Goal: Task Accomplishment & Management: Use online tool/utility

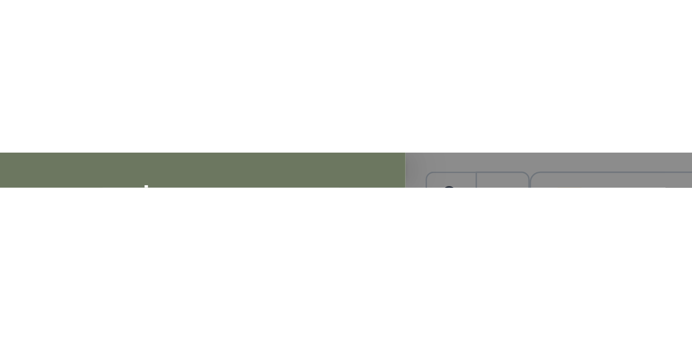
scroll to position [130, 0]
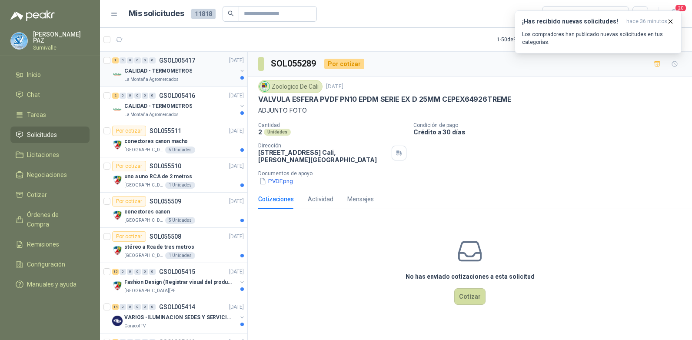
click at [189, 77] on div "La Montaña Agromercados" at bounding box center [180, 79] width 113 height 7
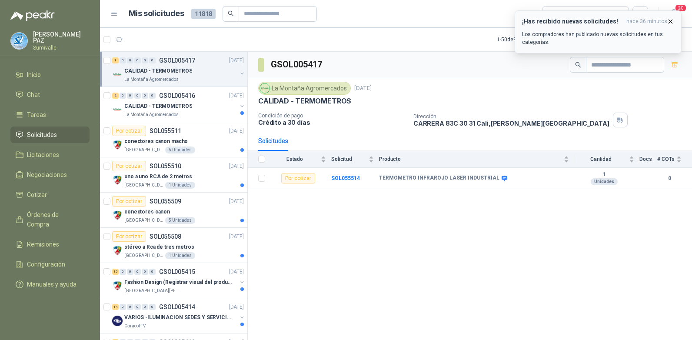
click at [670, 20] on icon "button" at bounding box center [670, 21] width 3 height 3
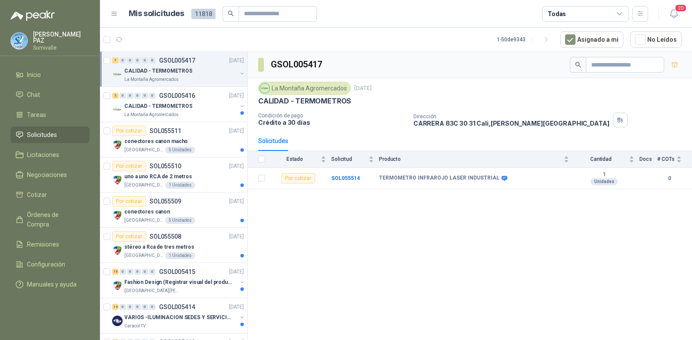
click at [608, 17] on div "Todas" at bounding box center [585, 14] width 87 height 16
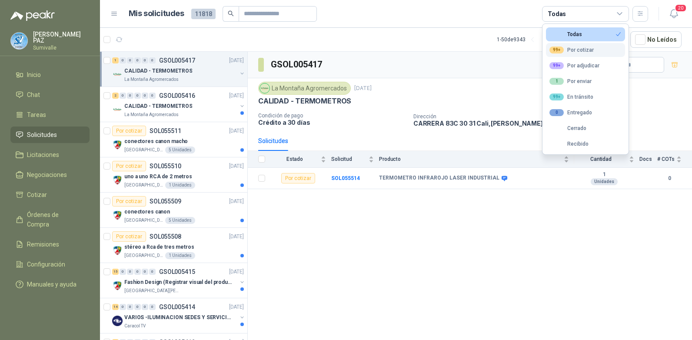
click at [580, 53] on div "99+ Por cotizar" at bounding box center [572, 50] width 44 height 7
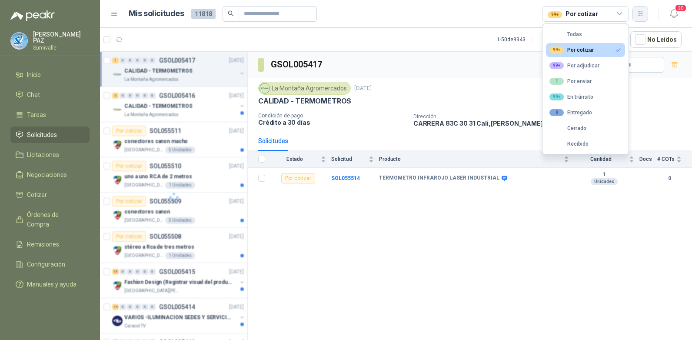
click at [642, 9] on button "button" at bounding box center [641, 14] width 16 height 16
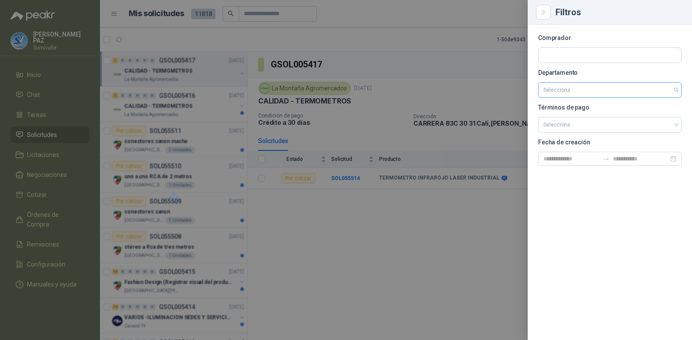
click at [591, 90] on input "search" at bounding box center [609, 90] width 133 height 15
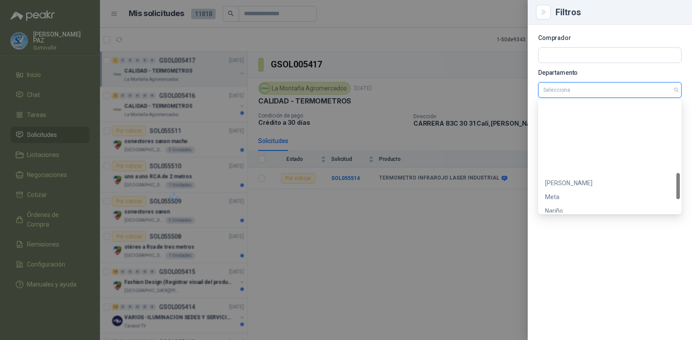
scroll to position [362, 0]
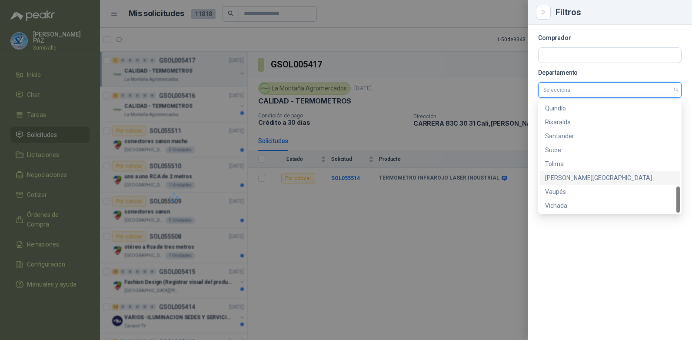
click at [574, 180] on div "[PERSON_NAME][GEOGRAPHIC_DATA]" at bounding box center [610, 178] width 130 height 10
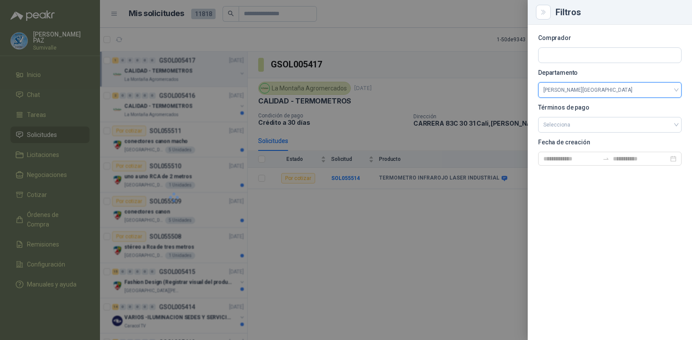
click at [503, 200] on div at bounding box center [346, 170] width 692 height 340
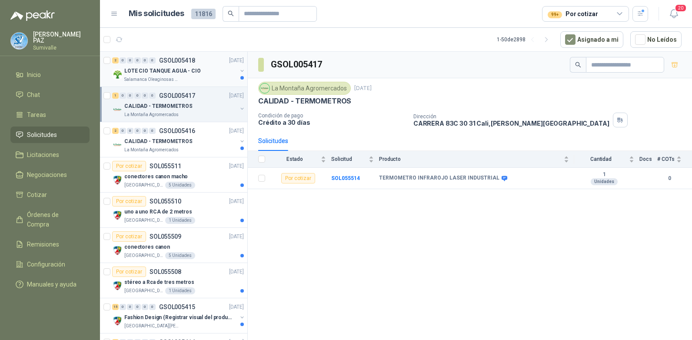
click at [161, 70] on p "LOTE CIO TANQUE AGUA - CIO" at bounding box center [162, 71] width 77 height 8
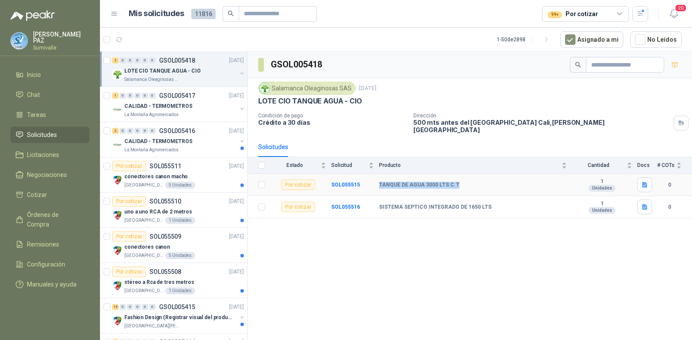
drag, startPoint x: 380, startPoint y: 180, endPoint x: 461, endPoint y: 180, distance: 81.3
click at [461, 182] on div "TANQUE DE AGUA 3000 LTS C.T" at bounding box center [473, 185] width 188 height 7
copy b "TANQUE DE AGUA 3000 LTS C.T"
click at [643, 181] on icon "button" at bounding box center [644, 184] width 7 height 7
click at [609, 153] on div "Captura de pantalla [DATE] 083557.png" at bounding box center [591, 160] width 121 height 20
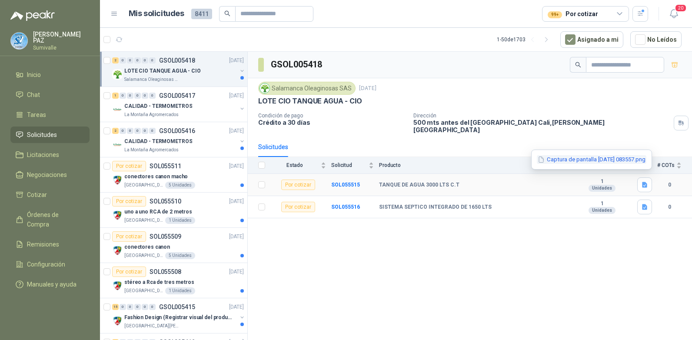
click at [610, 158] on button "Captura de pantalla [DATE] 083557.png" at bounding box center [592, 159] width 110 height 9
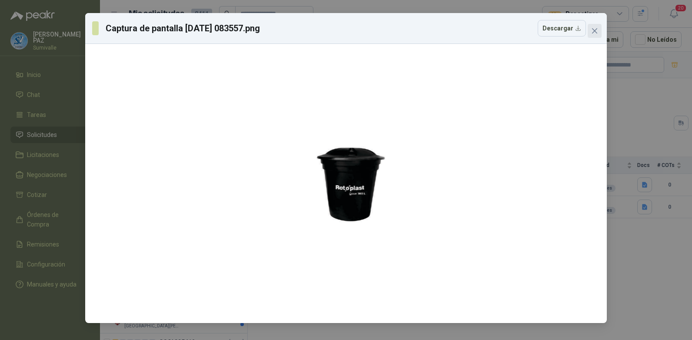
click at [592, 29] on icon "close" at bounding box center [594, 30] width 7 height 7
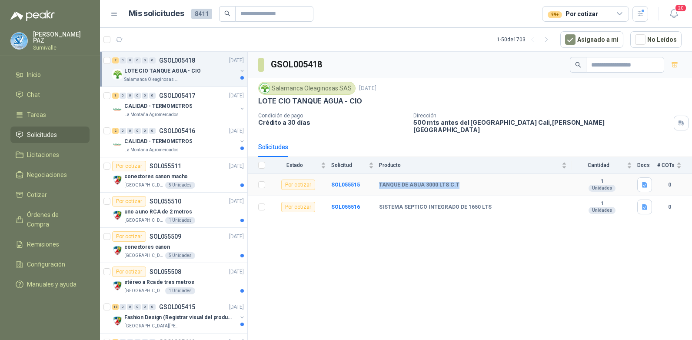
drag, startPoint x: 379, startPoint y: 180, endPoint x: 460, endPoint y: 181, distance: 81.7
click at [460, 181] on tr "Por cotizar SOL055515 TANQUE DE AGUA 3000 LTS C.T 1 Unidades 0" at bounding box center [470, 185] width 444 height 22
copy tr "TANQUE DE AGUA 3000 LTS C.T"
click at [170, 104] on p "CALIDAD - TERMOMETROS" at bounding box center [158, 106] width 68 height 8
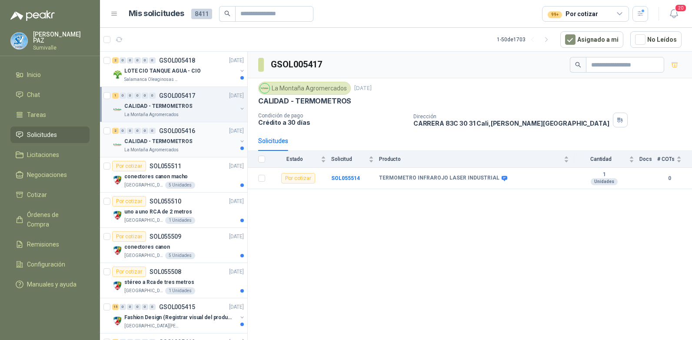
click at [156, 144] on p "CALIDAD - TERMOMETROS" at bounding box center [158, 141] width 68 height 8
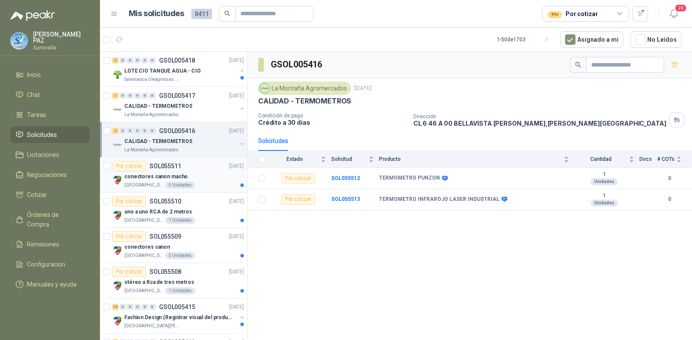
click at [186, 170] on div "Por cotizar SOL055511 [DATE]" at bounding box center [178, 166] width 132 height 10
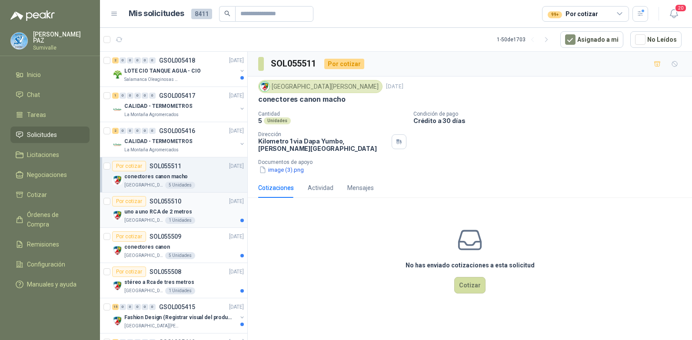
click at [190, 206] on div "Por cotizar SOL055510 [DATE]" at bounding box center [178, 201] width 132 height 10
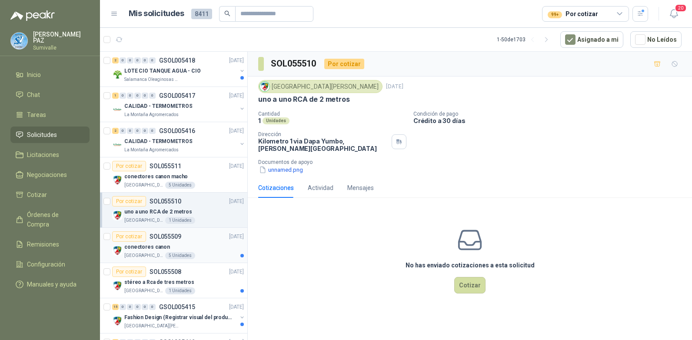
click at [203, 244] on div "conectores canon" at bounding box center [184, 247] width 120 height 10
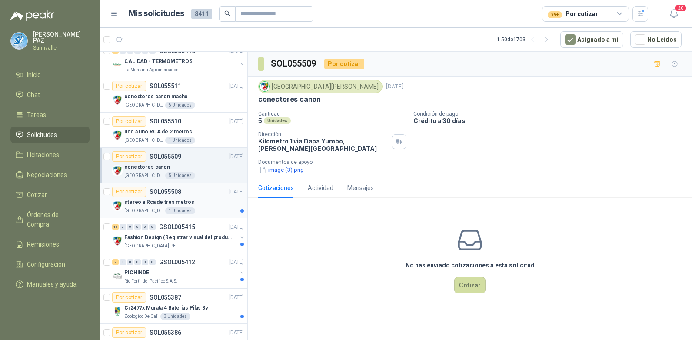
scroll to position [87, 0]
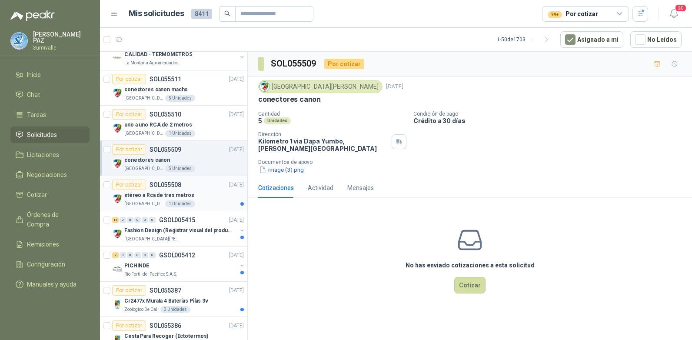
click at [200, 185] on div "Por cotizar SOL055508 [DATE]" at bounding box center [178, 185] width 132 height 10
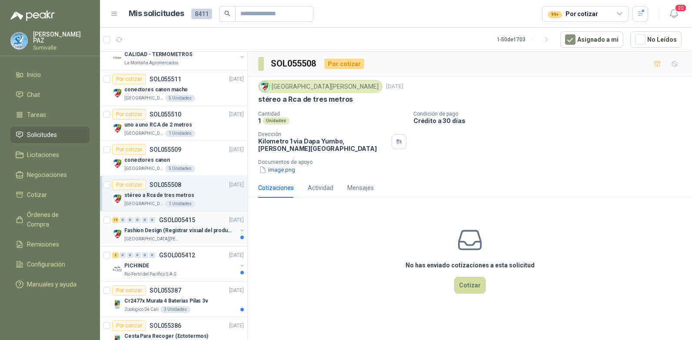
click at [207, 224] on div "15 0 0 0 0 0 GSOL005415 [DATE]" at bounding box center [178, 220] width 133 height 10
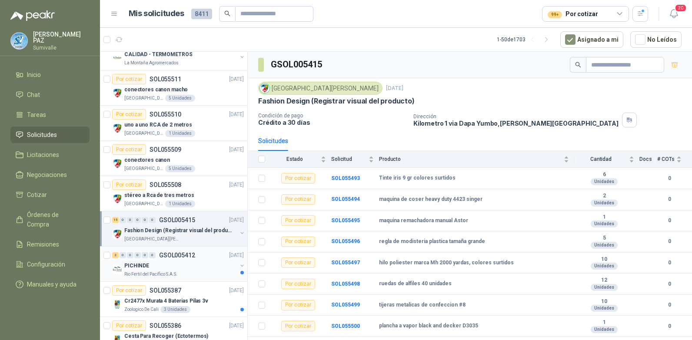
click at [205, 250] on div "2 0 0 0 0 0 GSOL005412 [DATE]" at bounding box center [178, 255] width 133 height 10
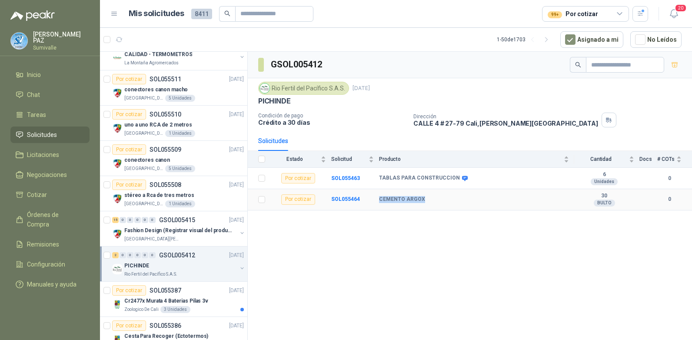
drag, startPoint x: 378, startPoint y: 199, endPoint x: 425, endPoint y: 197, distance: 47.4
click at [425, 197] on tr "Por cotizar SOL055464 CEMENTO ARGOX 30 BULTO 0" at bounding box center [470, 199] width 444 height 21
click at [352, 199] on b "SOL055464" at bounding box center [345, 199] width 29 height 6
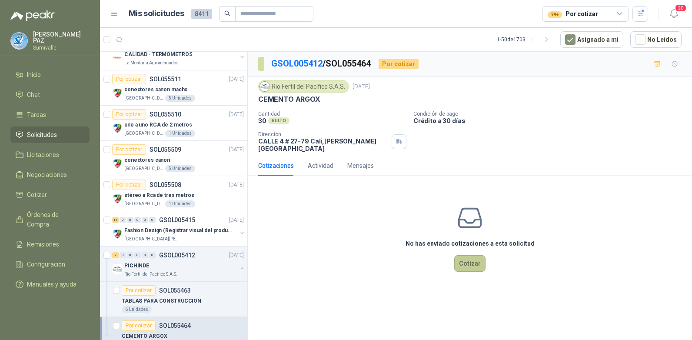
click at [474, 262] on button "Cotizar" at bounding box center [469, 263] width 31 height 17
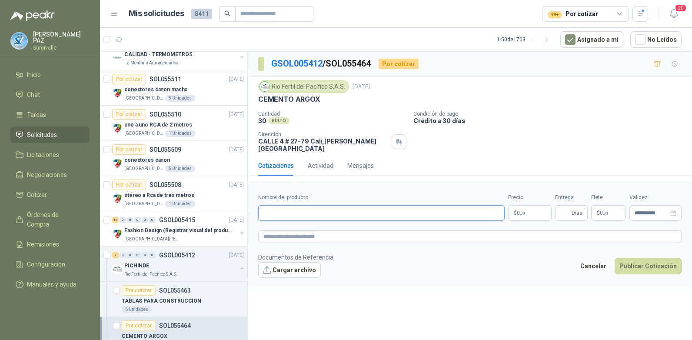
click at [297, 206] on input "Nombre del producto" at bounding box center [381, 213] width 247 height 16
type input "*"
type input "**********"
click at [526, 208] on body "[PERSON_NAME] Inicio Chat Tareas Solicitudes Licitaciones Negociaciones Cotizar…" at bounding box center [346, 170] width 692 height 340
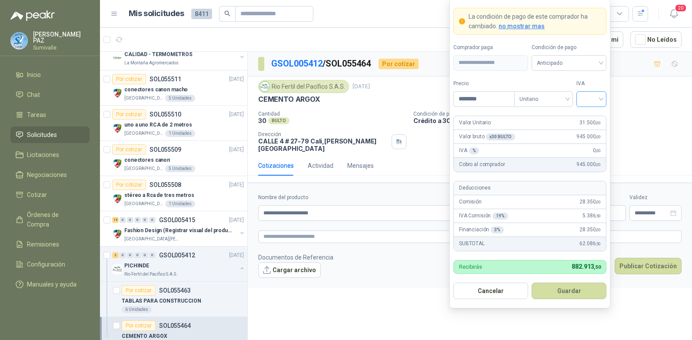
type input "********"
click at [594, 96] on input "search" at bounding box center [592, 98] width 20 height 13
click at [591, 115] on div "19%" at bounding box center [591, 117] width 16 height 10
click at [572, 63] on span "Anticipado" at bounding box center [569, 63] width 64 height 13
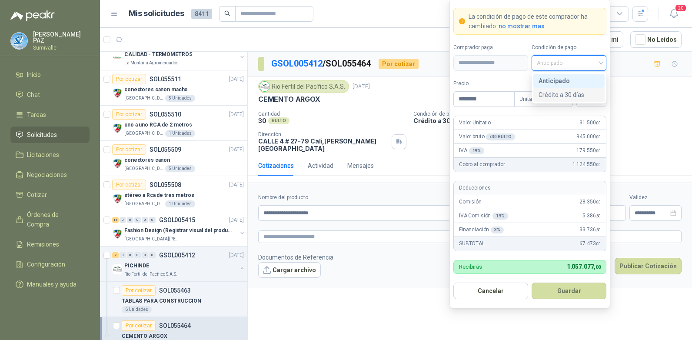
click at [573, 91] on div "Crédito a 30 días" at bounding box center [569, 95] width 61 height 10
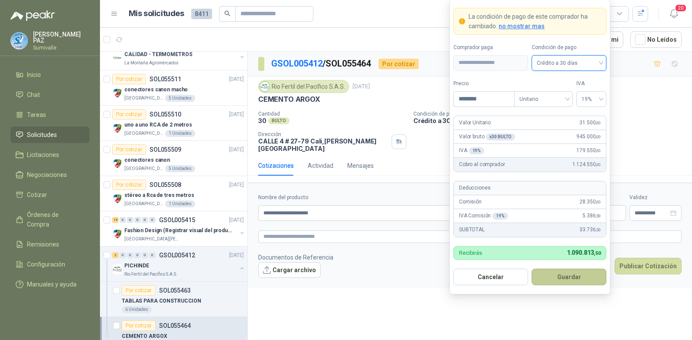
click at [560, 274] on button "Guardar" at bounding box center [569, 277] width 75 height 17
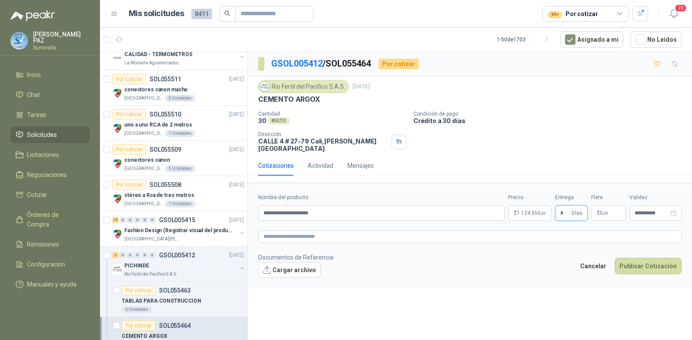
type input "*"
click at [605, 211] on span ",00" at bounding box center [605, 213] width 5 height 5
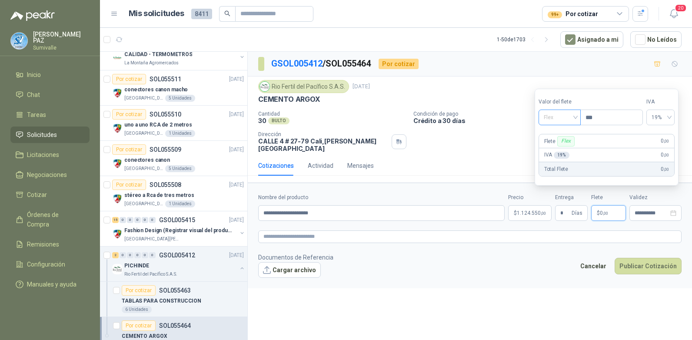
click at [566, 120] on span "Flex" at bounding box center [560, 117] width 32 height 13
click at [566, 153] on div "Incluido" at bounding box center [561, 150] width 30 height 10
click at [646, 258] on button "Publicar Cotización" at bounding box center [648, 266] width 67 height 17
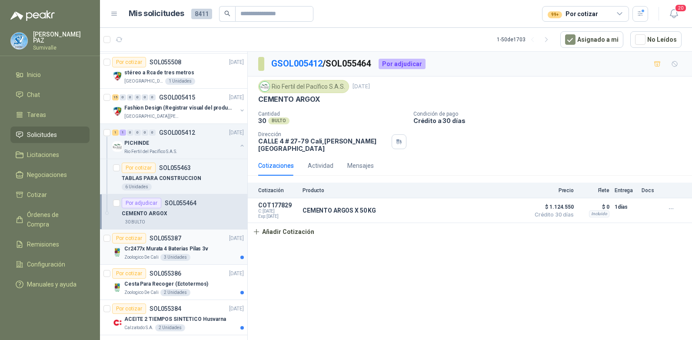
scroll to position [217, 0]
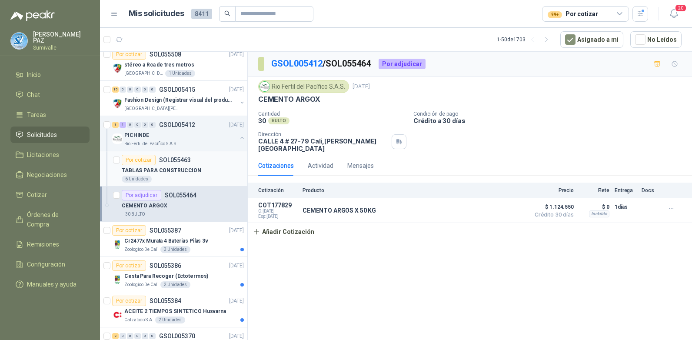
click at [189, 175] on div "TABLAS PARA CONSTRUCCION" at bounding box center [183, 170] width 122 height 10
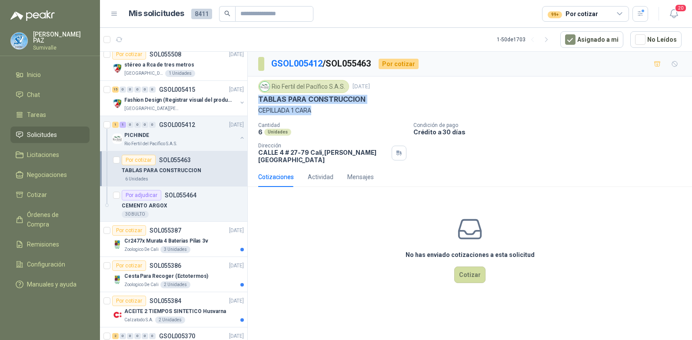
drag, startPoint x: 259, startPoint y: 97, endPoint x: 326, endPoint y: 108, distance: 67.8
click at [326, 108] on div "Rio Fertil [PERSON_NAME] S.A.S. [DATE] TABLAS PARA CONSTRUCCION CEPILLADA 1 CARA" at bounding box center [469, 97] width 423 height 35
copy div "TABLAS PARA CONSTRUCCION CEPILLADA 1 CARA"
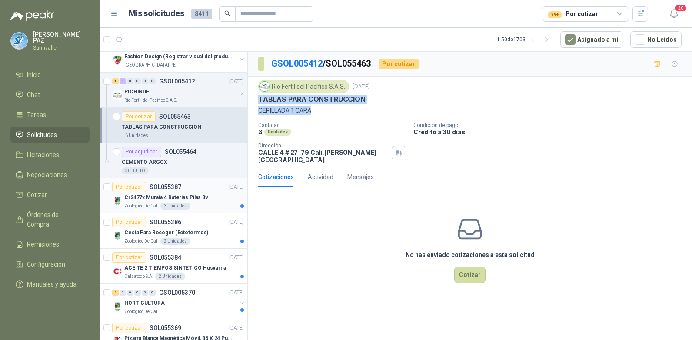
click at [206, 201] on div "Cr2477x Murata 4 Baterias Pilas 3v" at bounding box center [184, 197] width 120 height 10
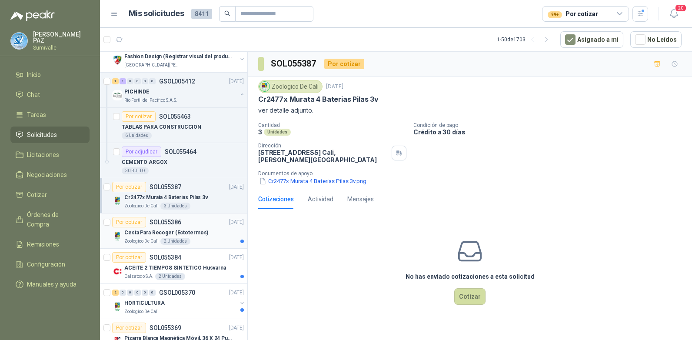
click at [198, 233] on p "Cesta Para Recoger (Ectotermos)" at bounding box center [166, 233] width 84 height 8
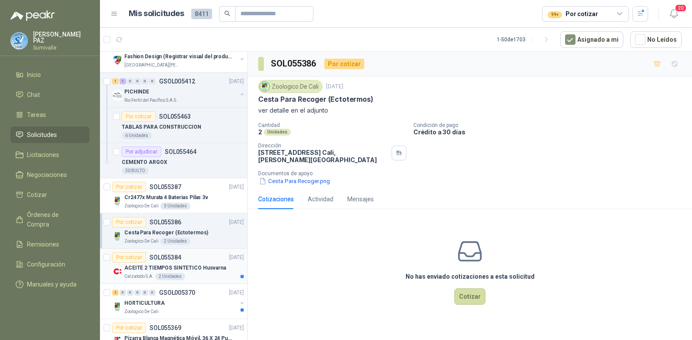
click at [203, 269] on p "ACEITE 2 TIEMPOS SINTETICO Husvarna" at bounding box center [175, 268] width 102 height 8
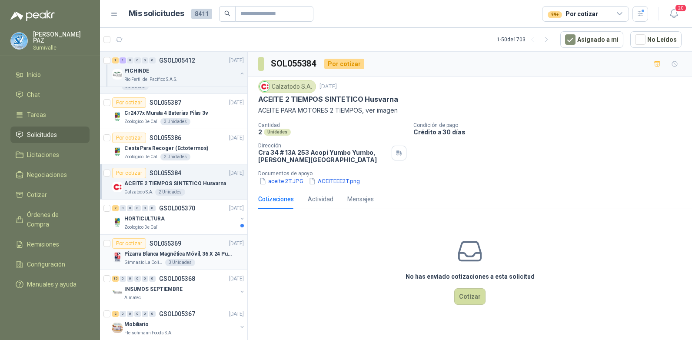
scroll to position [348, 0]
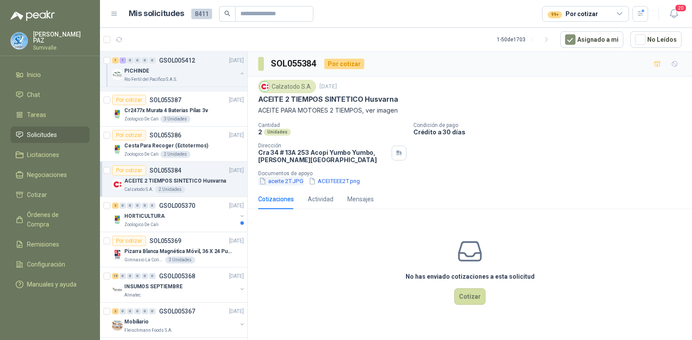
click at [287, 183] on button "aceite 2T.JPG" at bounding box center [281, 181] width 46 height 9
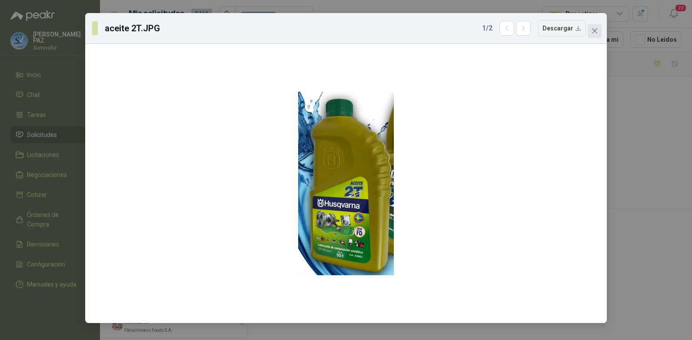
click at [596, 28] on icon "close" at bounding box center [594, 30] width 7 height 7
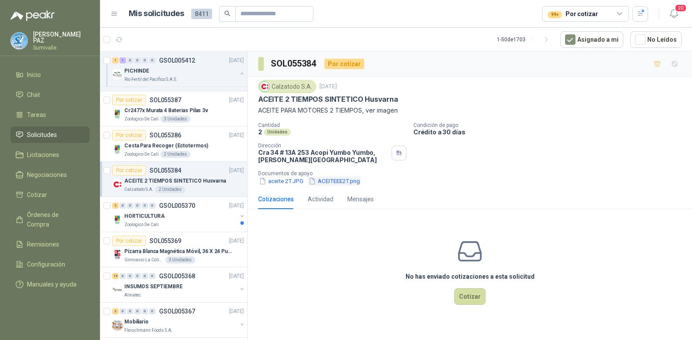
click at [347, 183] on button "ACEITEEE2T.png" at bounding box center [334, 181] width 53 height 9
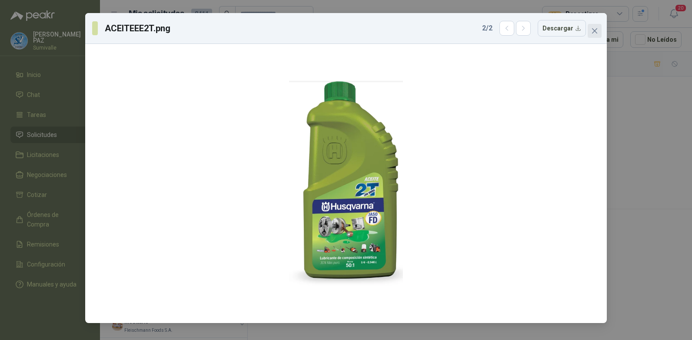
click at [597, 27] on button "Close" at bounding box center [595, 31] width 14 height 14
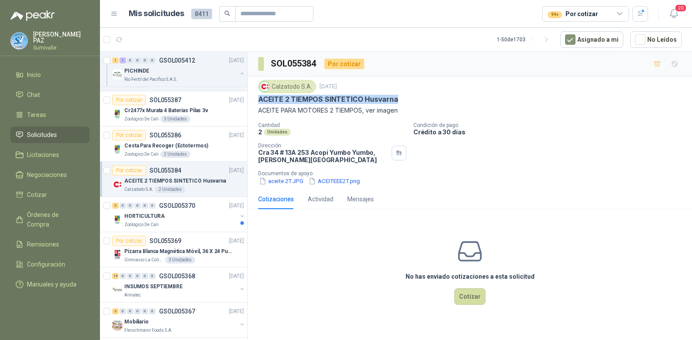
drag, startPoint x: 258, startPoint y: 100, endPoint x: 401, endPoint y: 99, distance: 143.0
click at [401, 99] on div "Calzatodo [DATE] ACEITE 2 TIEMPOS SINTETICO Husvarna ACEITE PARA MOTORES 2 TIEM…" at bounding box center [470, 133] width 444 height 113
copy p "ACEITE 2 TIEMPOS SINTETICO Husvarna"
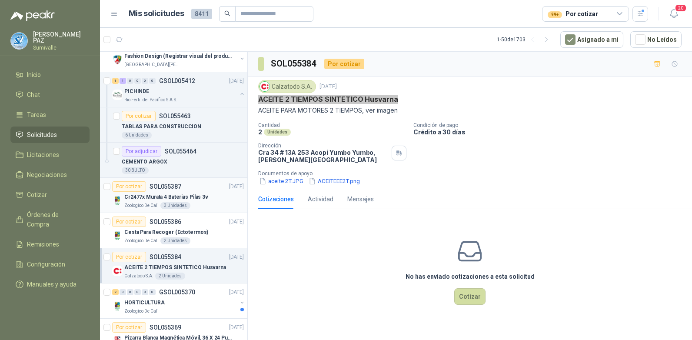
scroll to position [261, 0]
click at [194, 124] on p "TABLAS PARA CONSTRUCCION" at bounding box center [162, 127] width 80 height 8
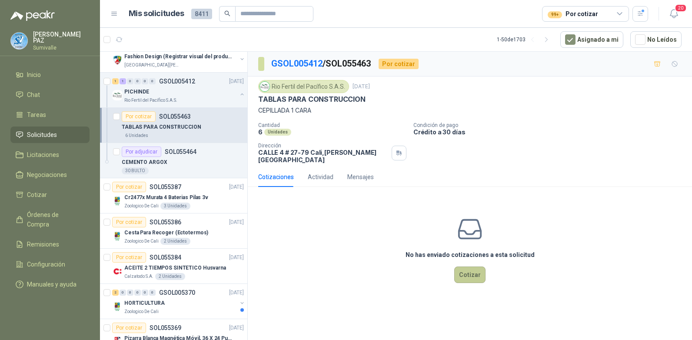
click at [470, 277] on button "Cotizar" at bounding box center [469, 275] width 31 height 17
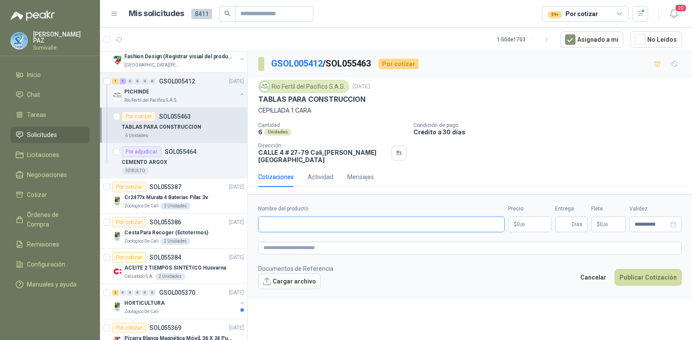
click at [330, 217] on input "Nombre del producto" at bounding box center [381, 225] width 247 height 16
type input "**"
click at [521, 218] on body "[PERSON_NAME] Inicio Chat Tareas Solicitudes Licitaciones Negociaciones Cotizar…" at bounding box center [346, 170] width 692 height 340
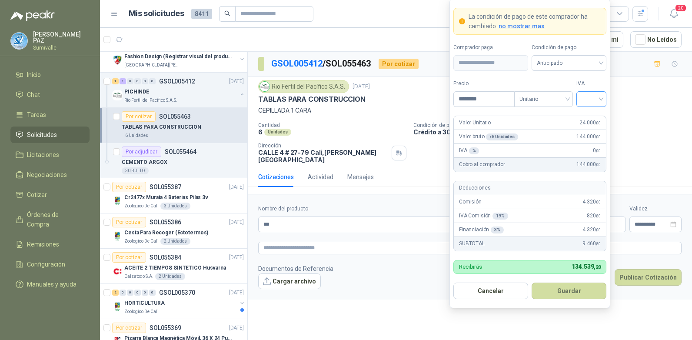
type input "********"
click at [591, 97] on input "search" at bounding box center [592, 98] width 20 height 13
click at [590, 117] on div "19%" at bounding box center [591, 117] width 16 height 10
click at [569, 57] on span "Anticipado" at bounding box center [569, 63] width 64 height 13
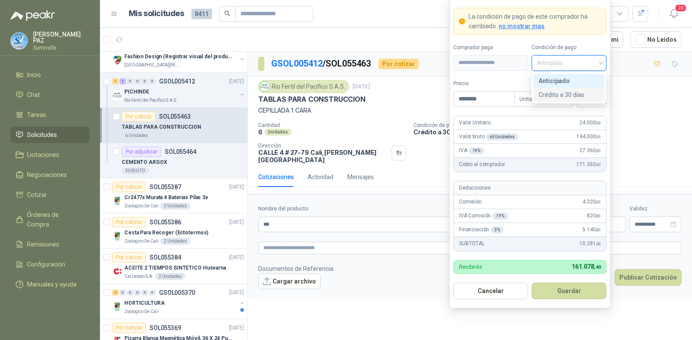
click at [567, 96] on div "Crédito a 30 días" at bounding box center [569, 95] width 61 height 10
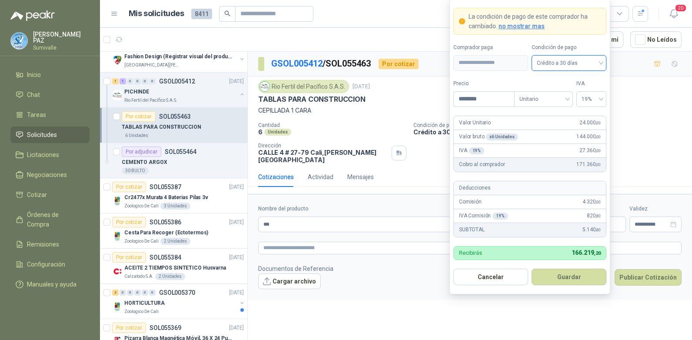
click at [565, 278] on button "Guardar" at bounding box center [569, 277] width 75 height 17
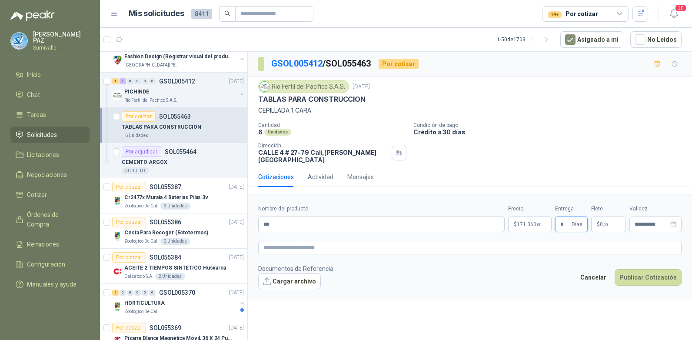
type input "*"
click at [619, 217] on p "$ 0 ,00" at bounding box center [608, 225] width 35 height 16
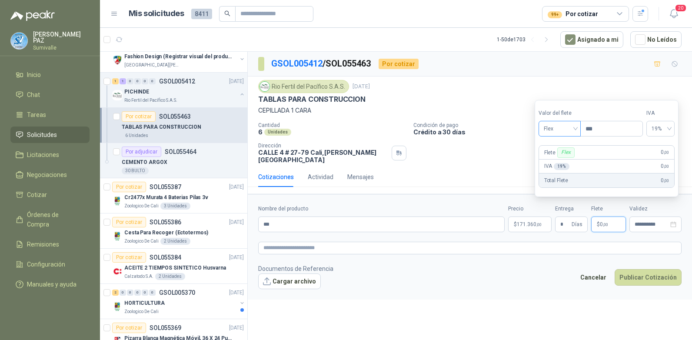
click at [558, 125] on span "Flex" at bounding box center [560, 128] width 32 height 13
click at [565, 161] on div "Incluido" at bounding box center [561, 161] width 30 height 10
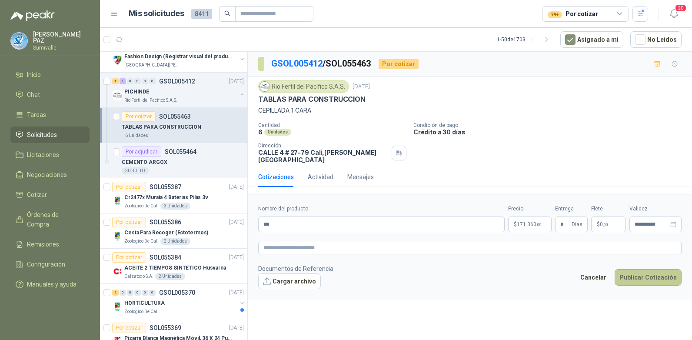
click at [650, 277] on button "Publicar Cotización" at bounding box center [648, 277] width 67 height 17
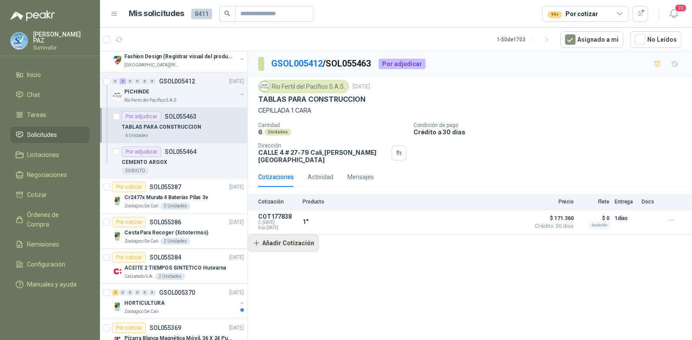
click at [297, 237] on button "Añadir Cotización" at bounding box center [283, 242] width 71 height 17
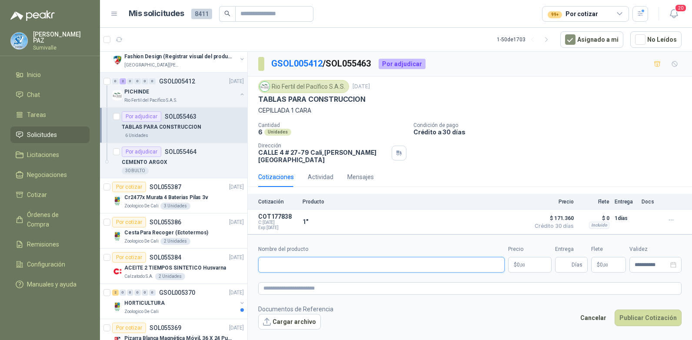
click at [291, 257] on input "Nombre del producto" at bounding box center [381, 265] width 247 height 16
type input "****"
click at [530, 255] on body "[PERSON_NAME] Inicio Chat Tareas Solicitudes Licitaciones Negociaciones Cotizar…" at bounding box center [346, 170] width 692 height 340
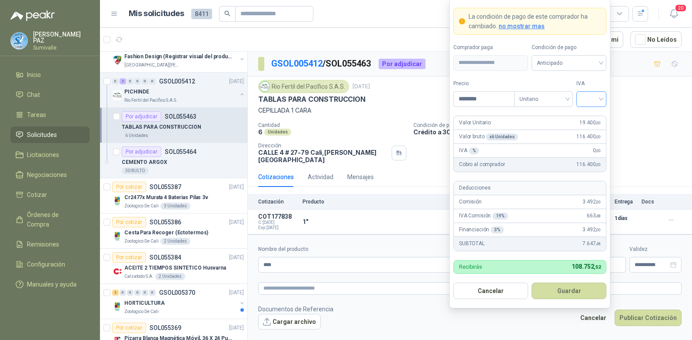
type input "********"
click at [587, 100] on input "search" at bounding box center [592, 98] width 20 height 13
click at [590, 114] on div "19%" at bounding box center [591, 117] width 16 height 10
click at [580, 62] on span "Anticipado" at bounding box center [569, 63] width 64 height 13
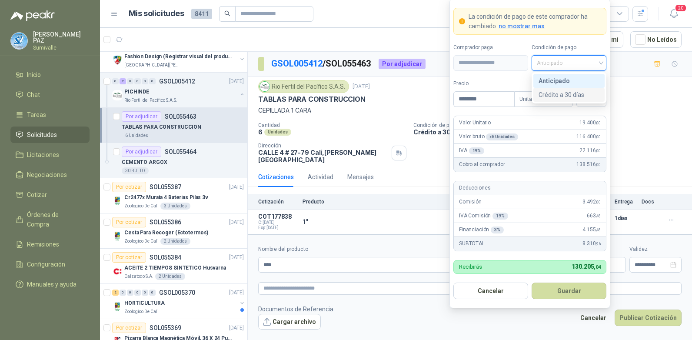
click at [570, 93] on div "Crédito a 30 días" at bounding box center [569, 95] width 61 height 10
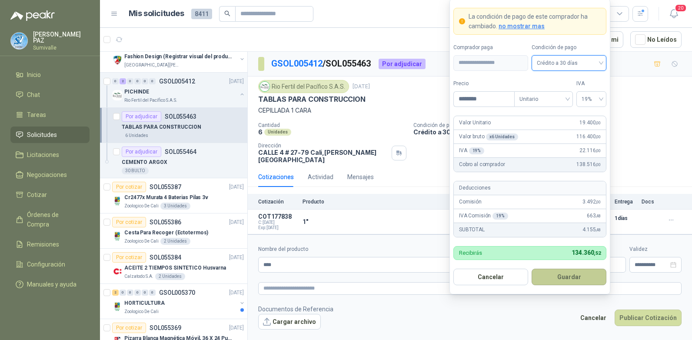
click at [575, 272] on button "Guardar" at bounding box center [569, 277] width 75 height 17
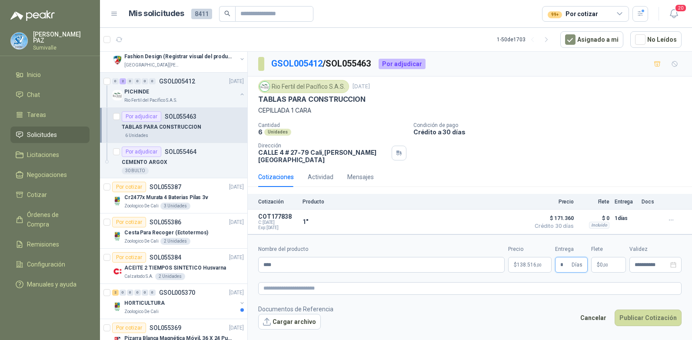
type input "*"
drag, startPoint x: 602, startPoint y: 252, endPoint x: 599, endPoint y: 244, distance: 8.4
click at [602, 257] on p "$ 0 ,00" at bounding box center [608, 265] width 35 height 16
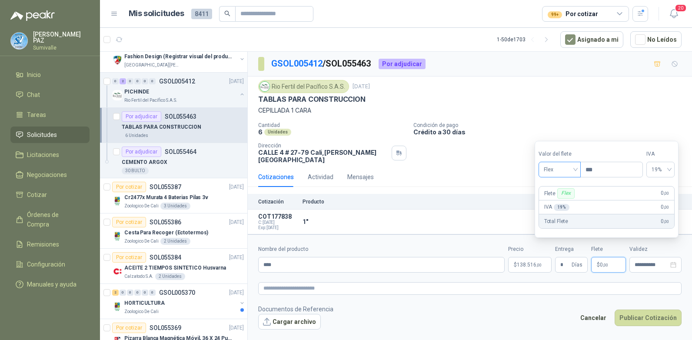
click at [573, 176] on span "Flex" at bounding box center [560, 169] width 32 height 13
click at [560, 202] on div "Incluido" at bounding box center [561, 202] width 30 height 10
click at [669, 322] on div "Cancelar Publicar Cotización" at bounding box center [629, 320] width 106 height 20
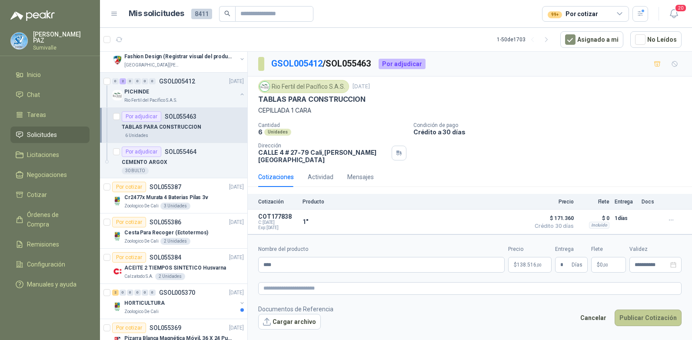
click at [667, 315] on button "Publicar Cotización" at bounding box center [648, 318] width 67 height 17
